Goal: Task Accomplishment & Management: Manage account settings

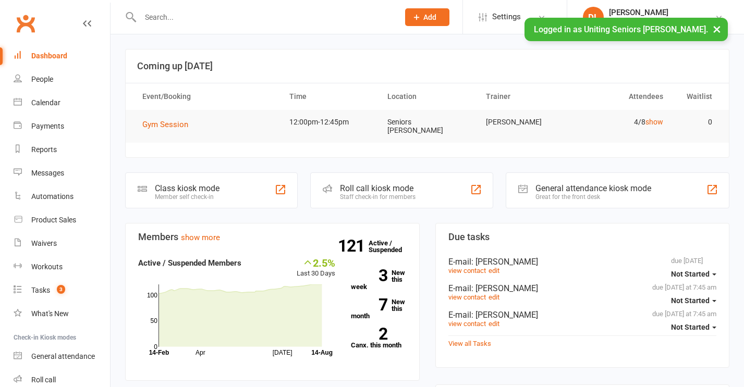
click at [158, 120] on span "Gym Session" at bounding box center [165, 124] width 46 height 9
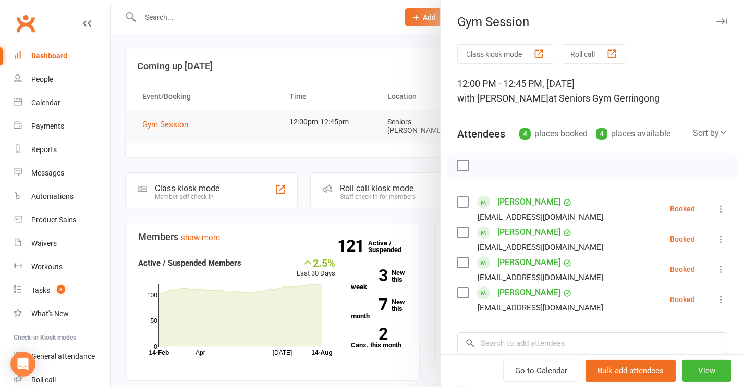
click at [716, 211] on icon at bounding box center [721, 209] width 10 height 10
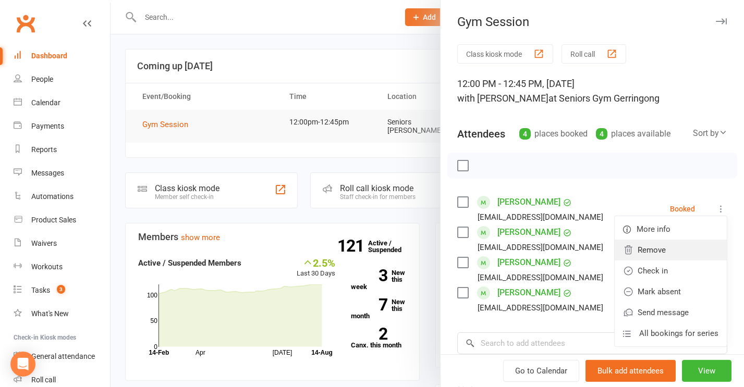
click at [682, 259] on link "Remove" at bounding box center [670, 250] width 112 height 21
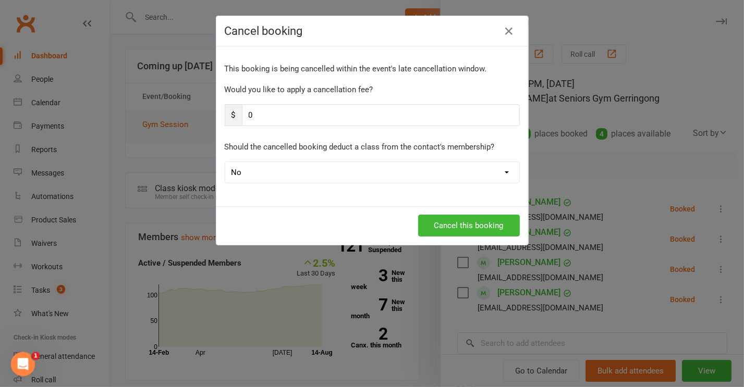
click at [698, 227] on div "Cancel booking This booking is being cancelled within the event's late cancella…" at bounding box center [372, 193] width 744 height 387
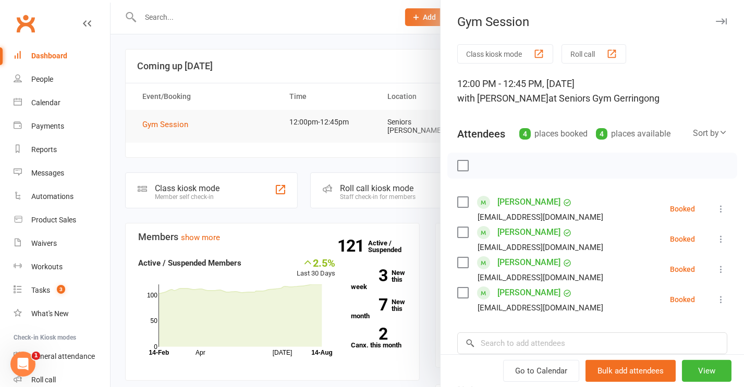
click at [716, 206] on icon at bounding box center [721, 209] width 10 height 10
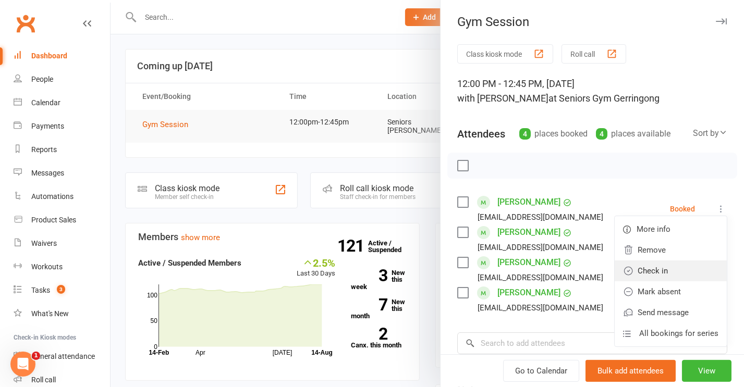
click at [680, 267] on link "Check in" at bounding box center [670, 271] width 112 height 21
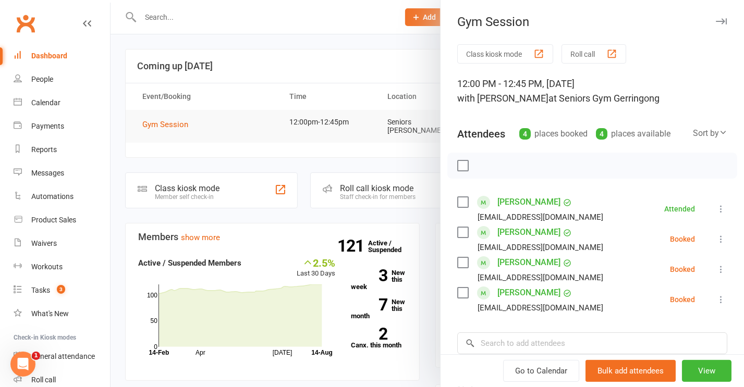
click at [716, 242] on icon at bounding box center [721, 239] width 10 height 10
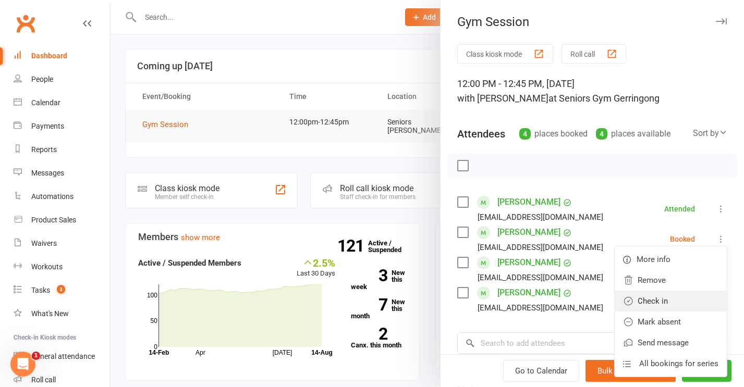
click at [667, 300] on link "Check in" at bounding box center [670, 301] width 112 height 21
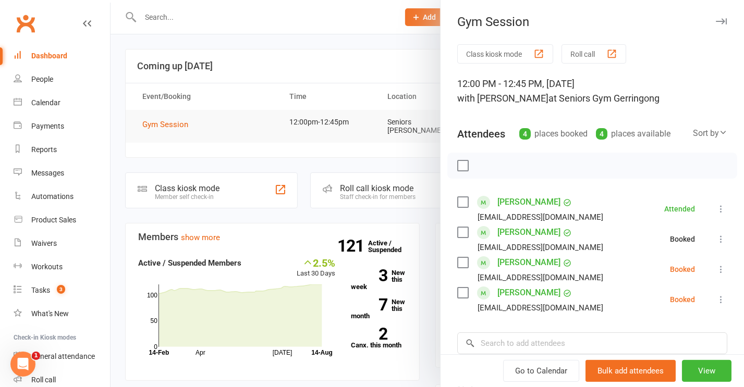
click at [716, 268] on icon at bounding box center [721, 269] width 10 height 10
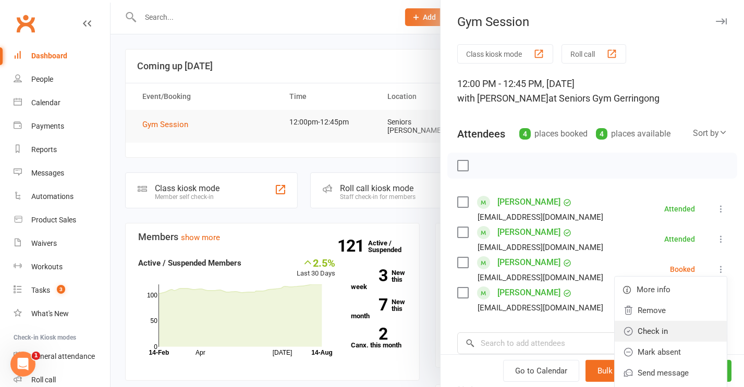
click at [671, 333] on link "Check in" at bounding box center [670, 331] width 112 height 21
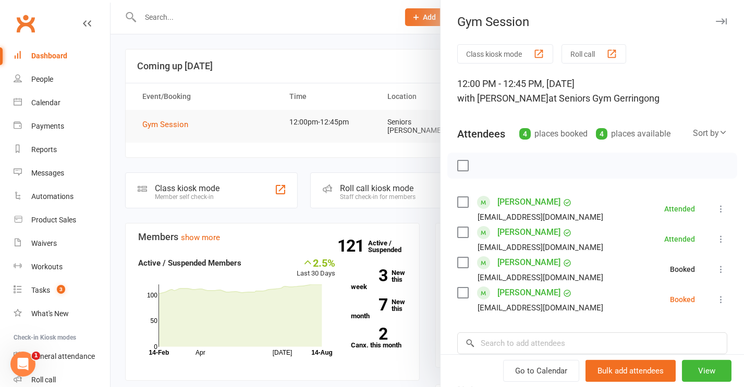
click at [716, 300] on icon at bounding box center [721, 299] width 10 height 10
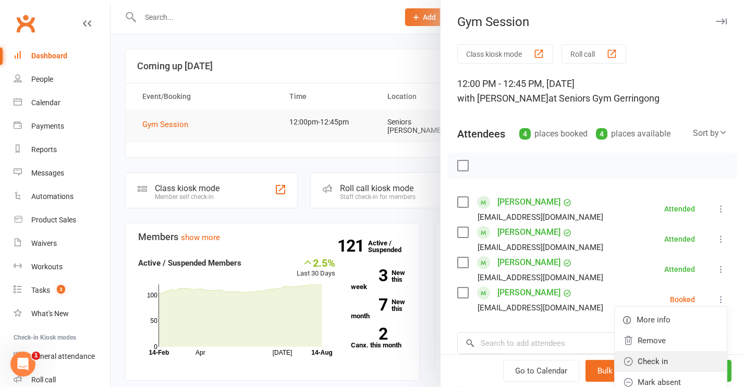
click at [641, 357] on link "Check in" at bounding box center [670, 361] width 112 height 21
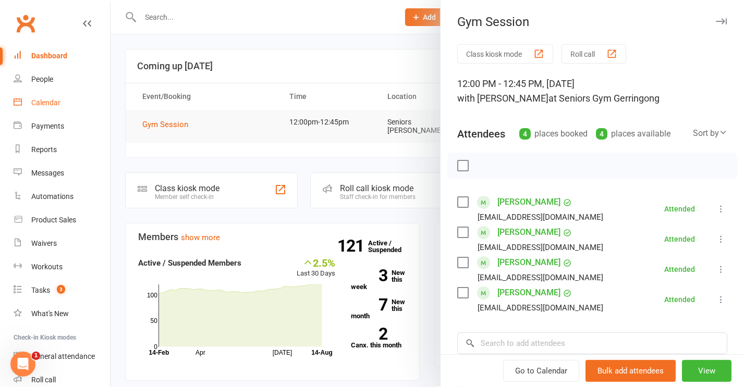
click at [33, 96] on link "Calendar" at bounding box center [62, 102] width 96 height 23
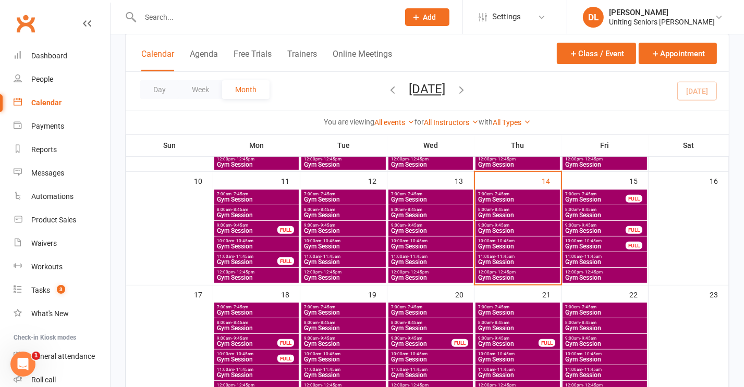
scroll to position [286, 0]
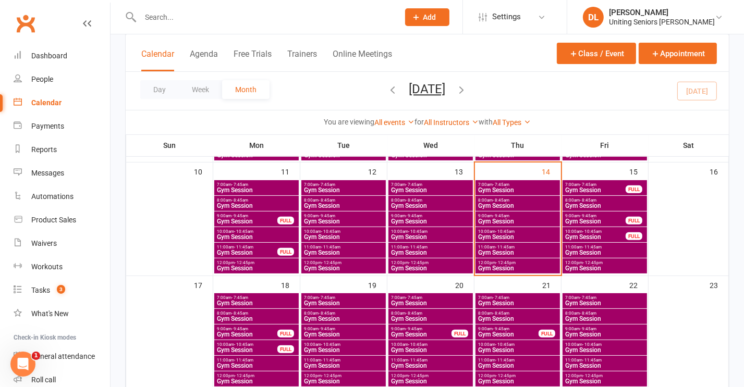
click at [502, 252] on span "Gym Session" at bounding box center [517, 253] width 80 height 6
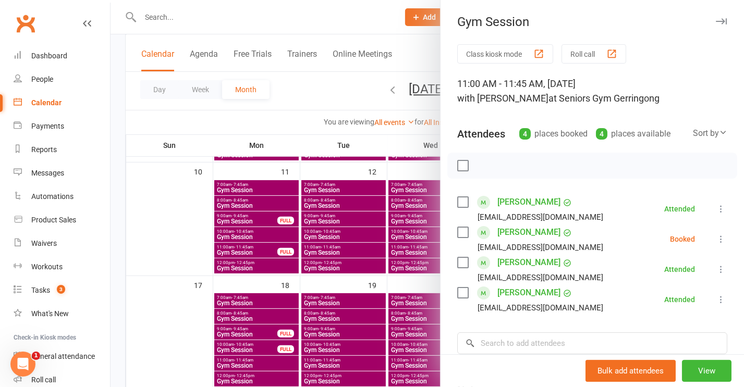
click at [353, 179] on div at bounding box center [426, 193] width 633 height 387
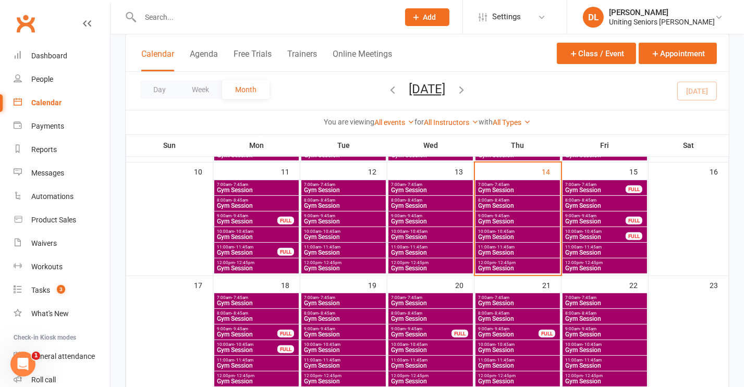
click at [519, 237] on span "Gym Session" at bounding box center [517, 237] width 80 height 6
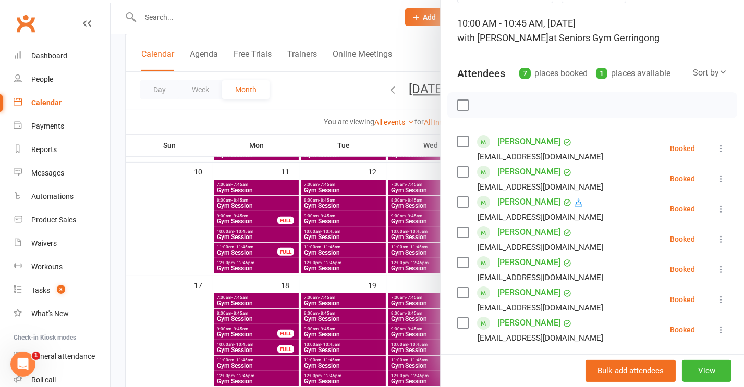
scroll to position [63, 0]
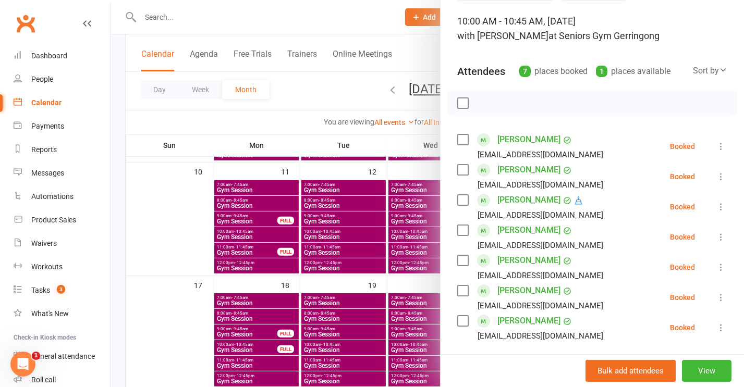
click at [716, 265] on icon at bounding box center [721, 267] width 10 height 10
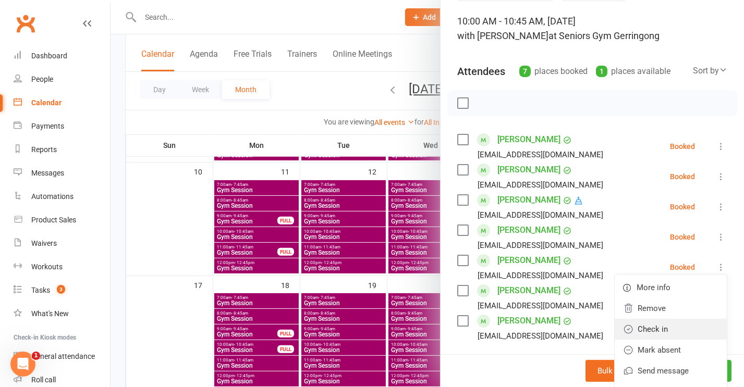
click at [672, 330] on link "Check in" at bounding box center [670, 329] width 112 height 21
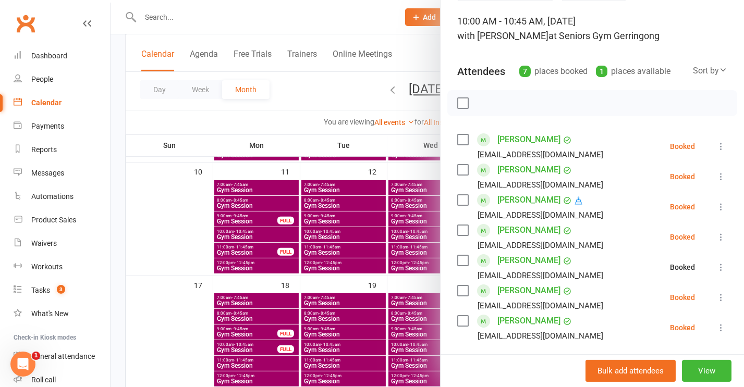
click at [714, 303] on button at bounding box center [720, 297] width 13 height 13
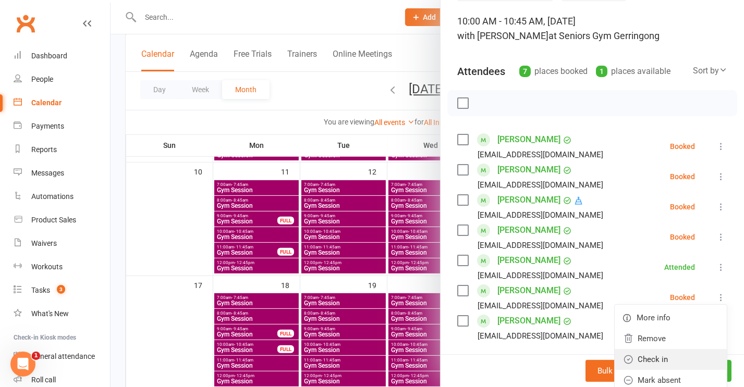
click at [667, 356] on link "Check in" at bounding box center [670, 359] width 112 height 21
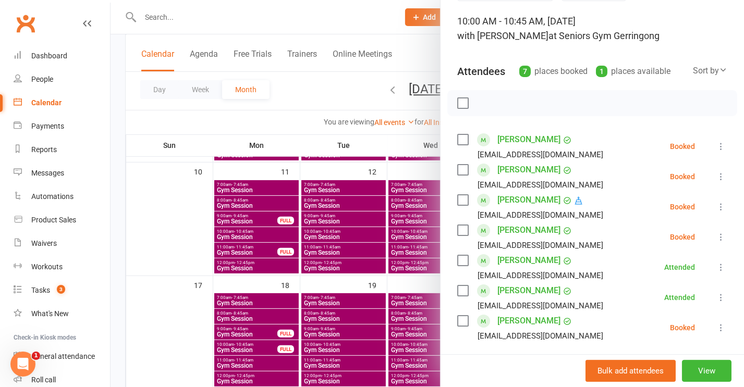
click at [397, 265] on div at bounding box center [426, 193] width 633 height 387
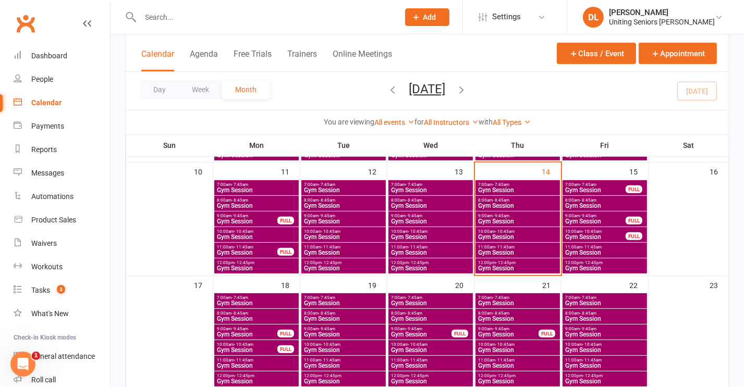
click at [501, 218] on span "Gym Session" at bounding box center [517, 221] width 80 height 6
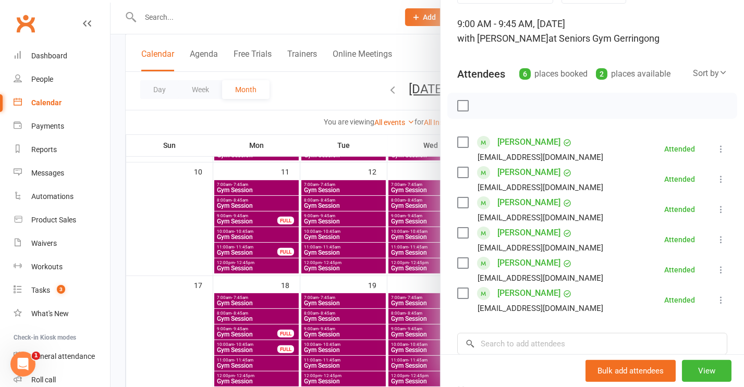
scroll to position [60, 0]
